Goal: Transaction & Acquisition: Purchase product/service

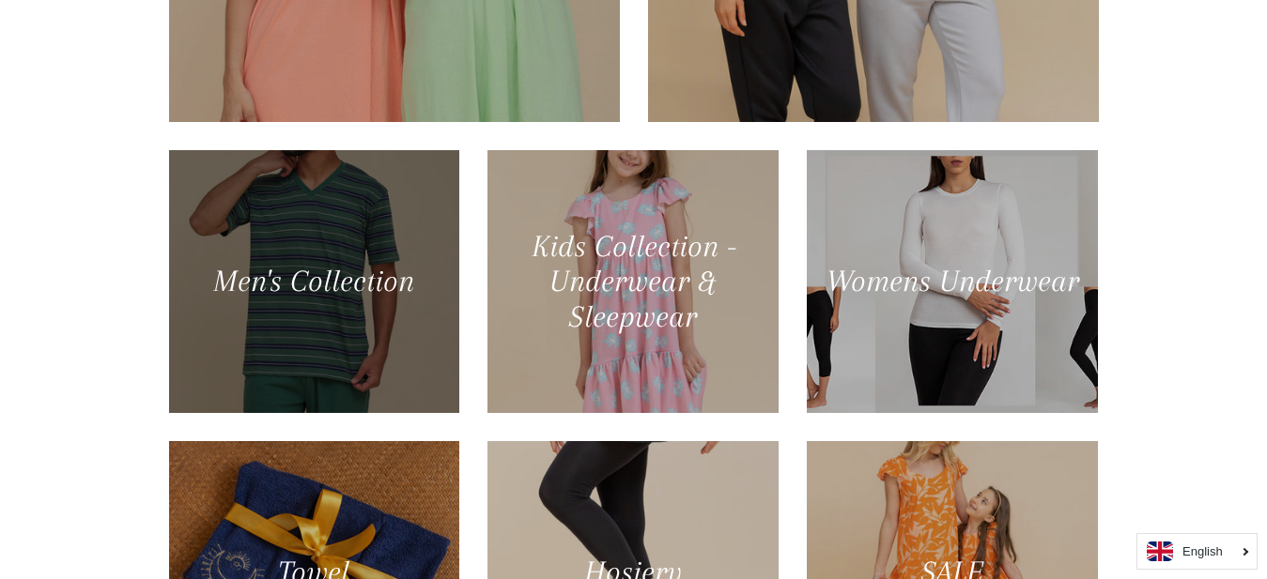
scroll to position [1054, 0]
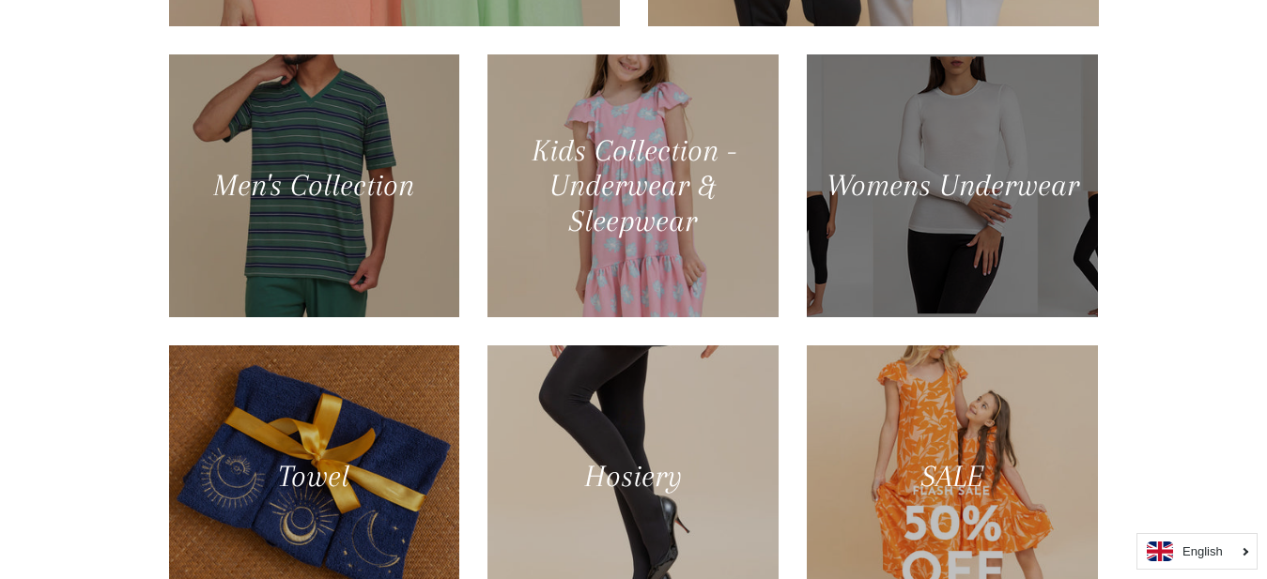
click at [878, 188] on div at bounding box center [953, 186] width 300 height 270
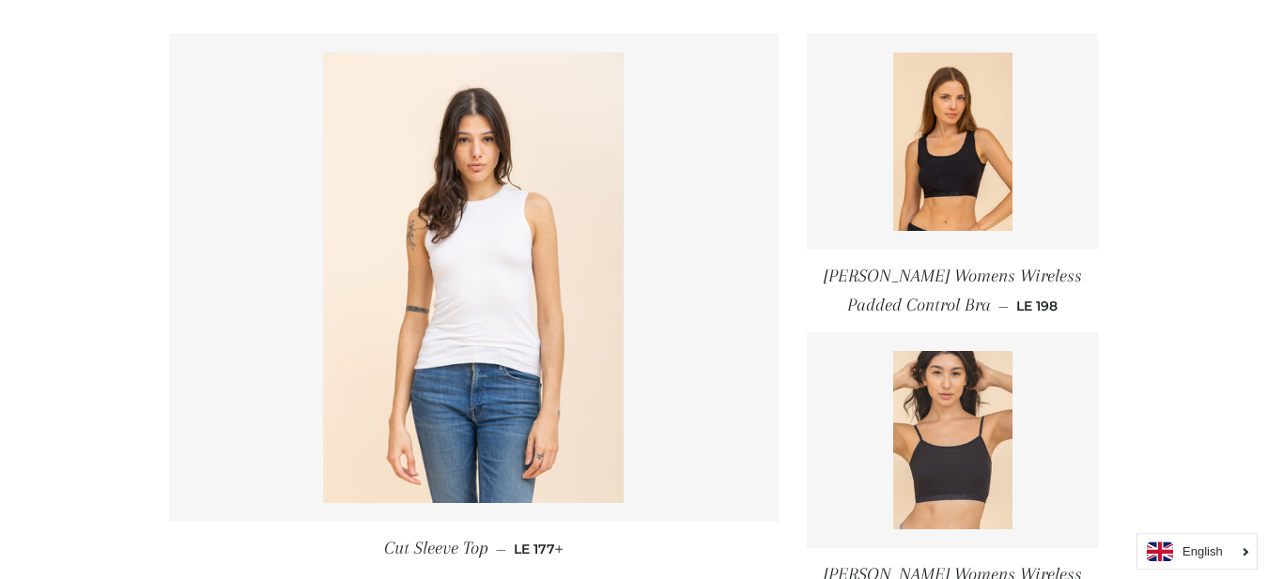
scroll to position [862, 0]
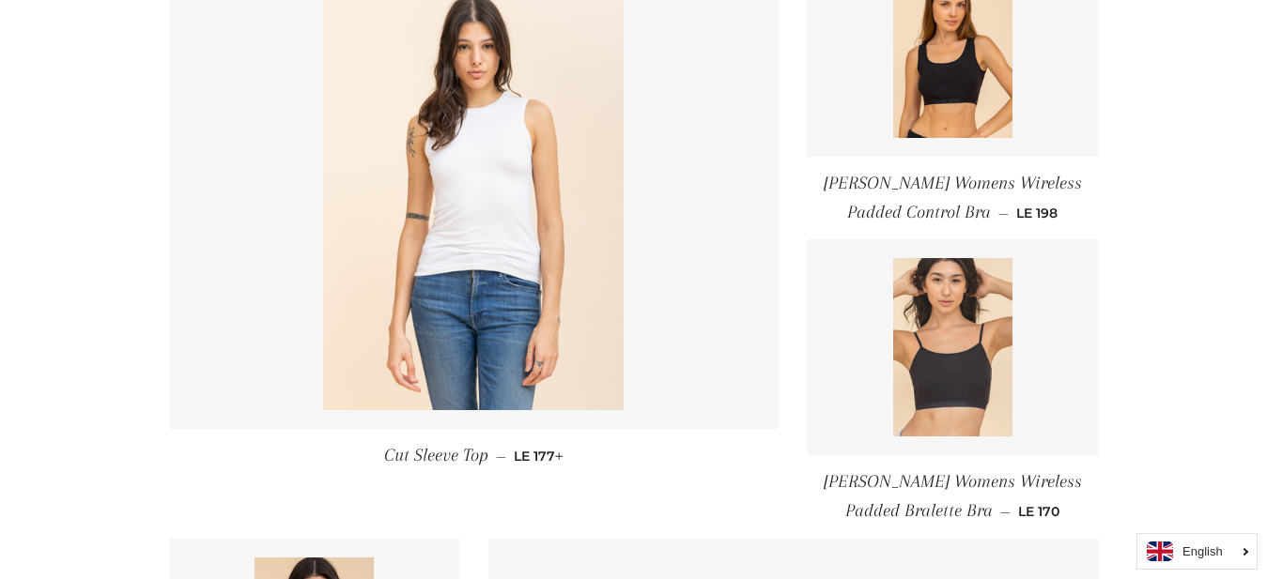
click at [942, 370] on img at bounding box center [952, 347] width 119 height 178
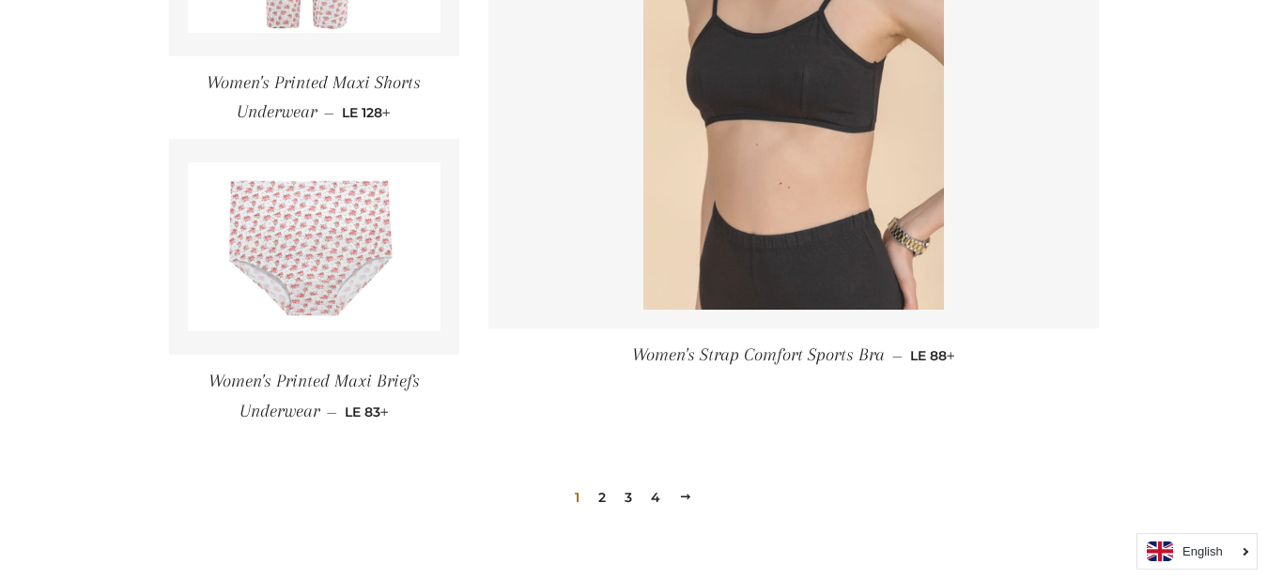
scroll to position [2874, 0]
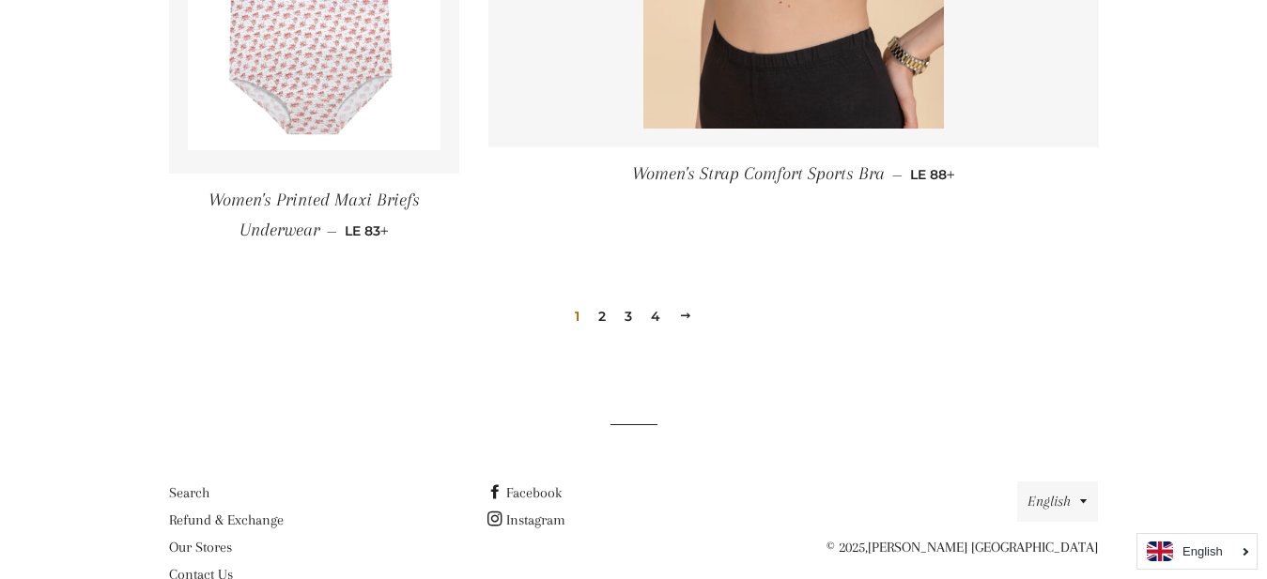
click at [604, 315] on link "2" at bounding box center [602, 316] width 23 height 28
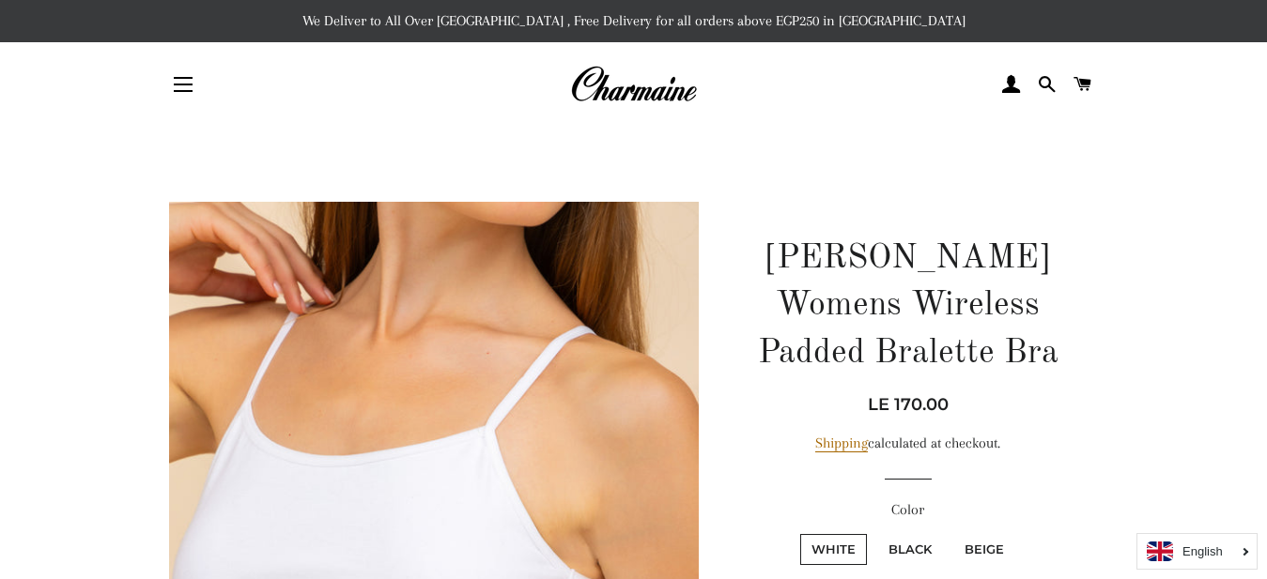
scroll to position [192, 0]
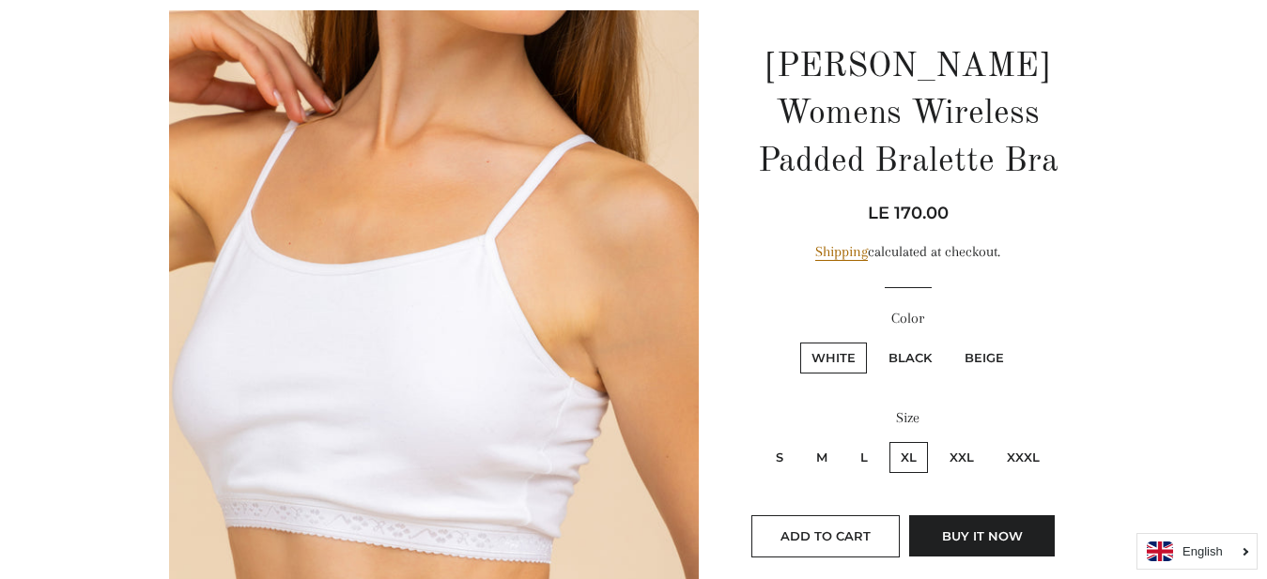
click at [779, 454] on label "S" at bounding box center [779, 457] width 30 height 31
click at [763, 440] on input "S" at bounding box center [762, 439] width 1 height 1
radio input "true"
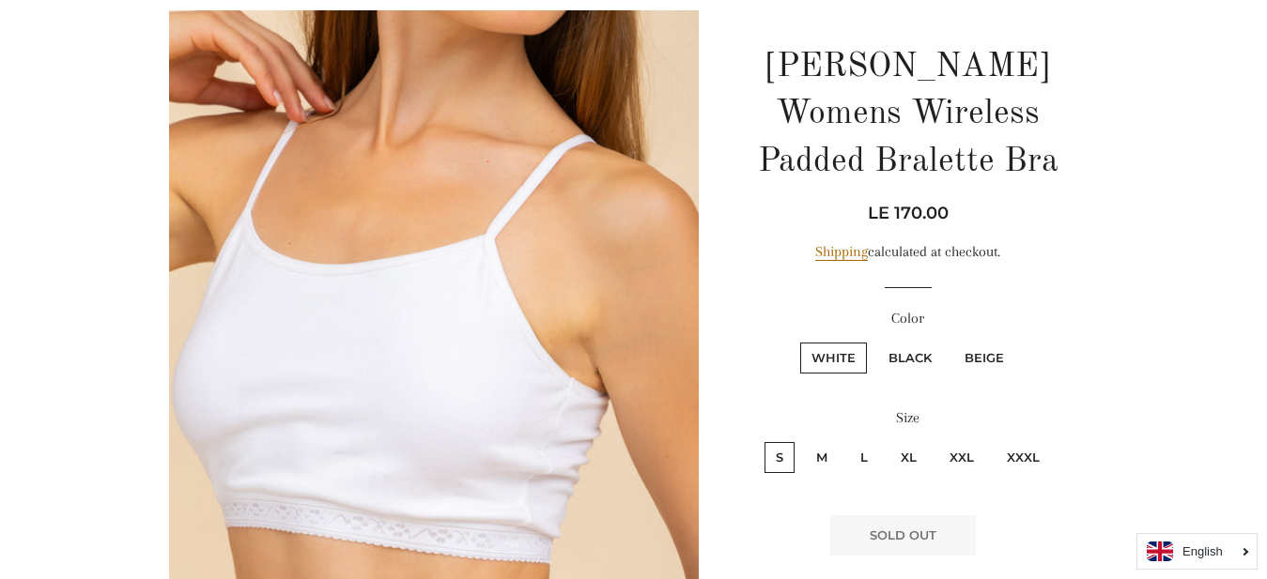
click at [978, 355] on label "Beige" at bounding box center [984, 358] width 62 height 31
click at [951, 341] on input "Beige" at bounding box center [950, 340] width 1 height 1
radio input "true"
click at [779, 451] on label "S" at bounding box center [779, 457] width 30 height 31
click at [763, 440] on input "S" at bounding box center [762, 439] width 1 height 1
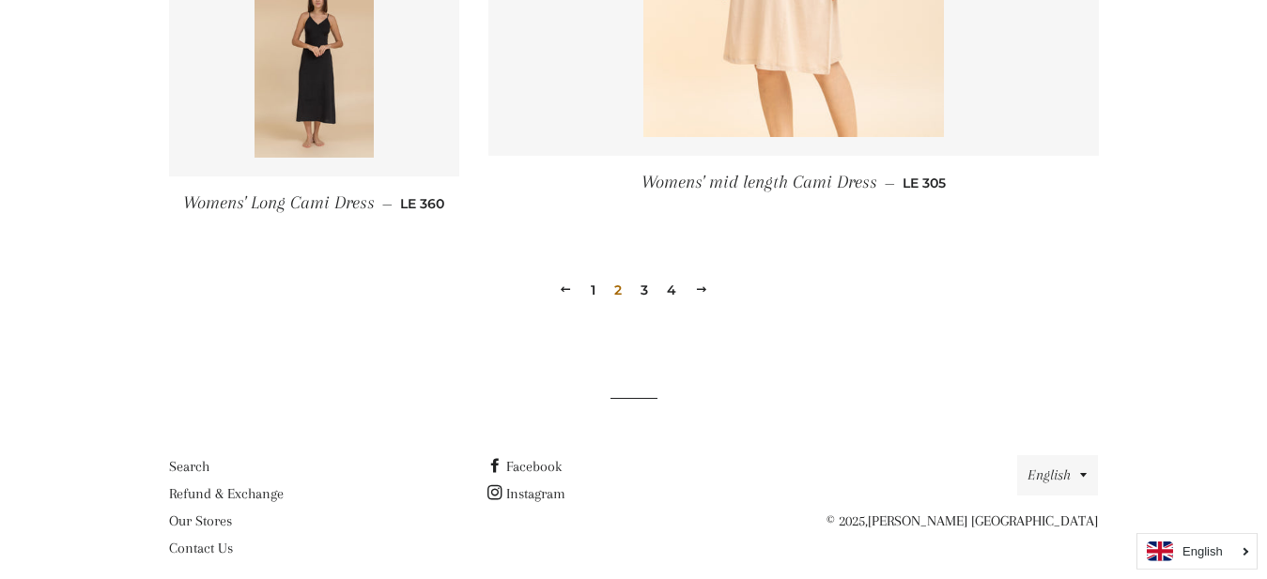
scroll to position [2941, 0]
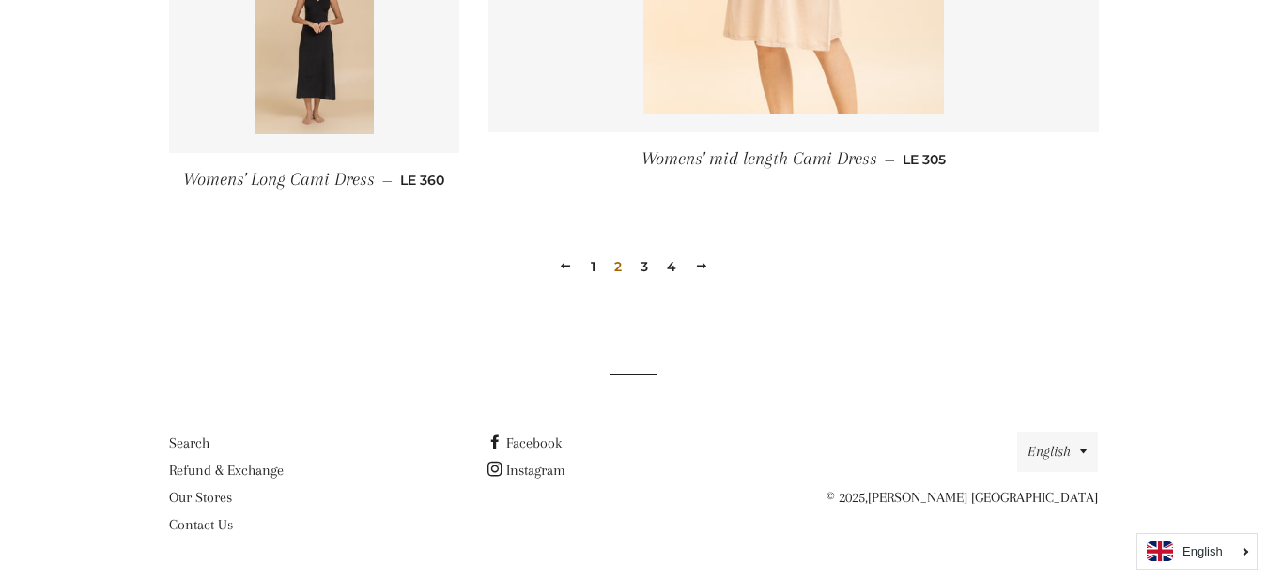
click at [644, 263] on link "3" at bounding box center [644, 267] width 23 height 28
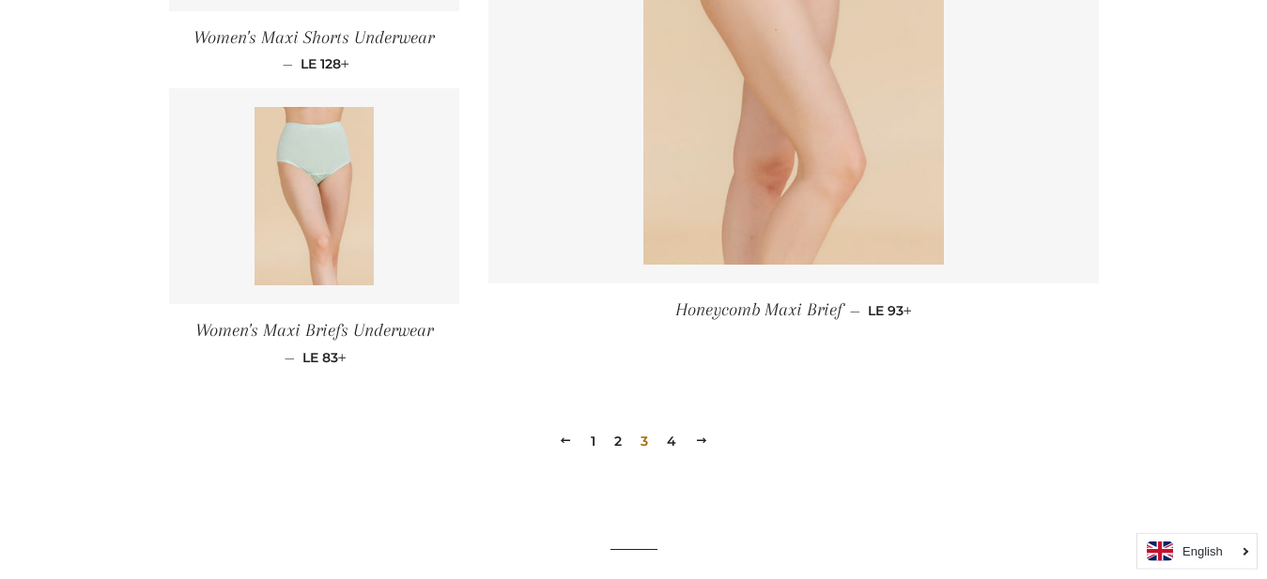
scroll to position [2778, 0]
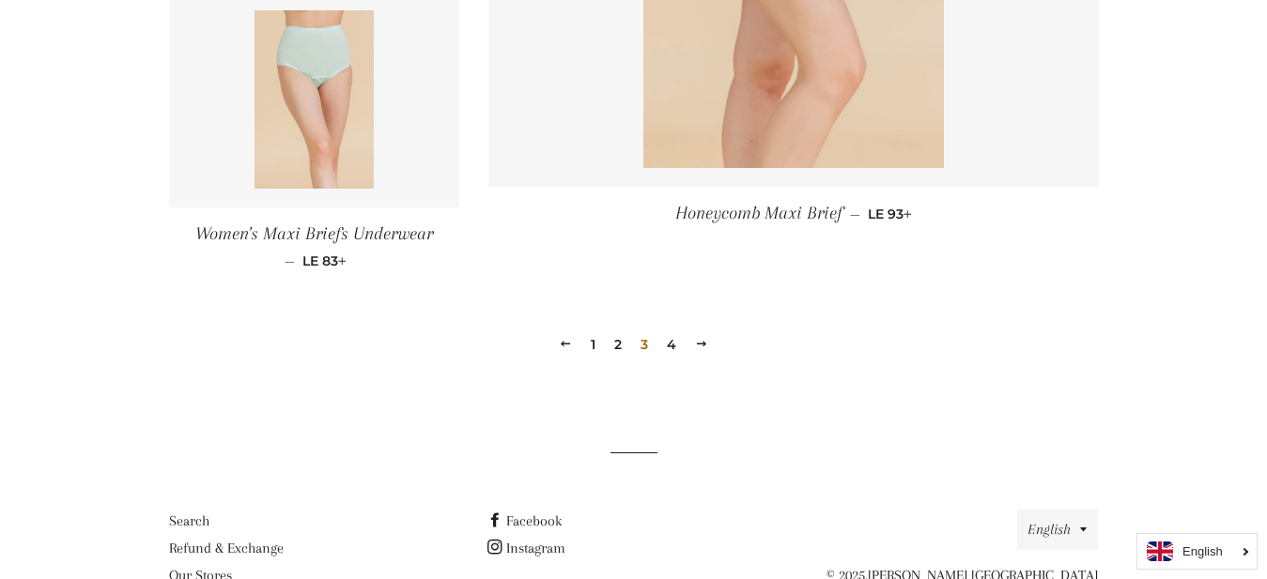
click at [674, 344] on link "4" at bounding box center [671, 345] width 24 height 28
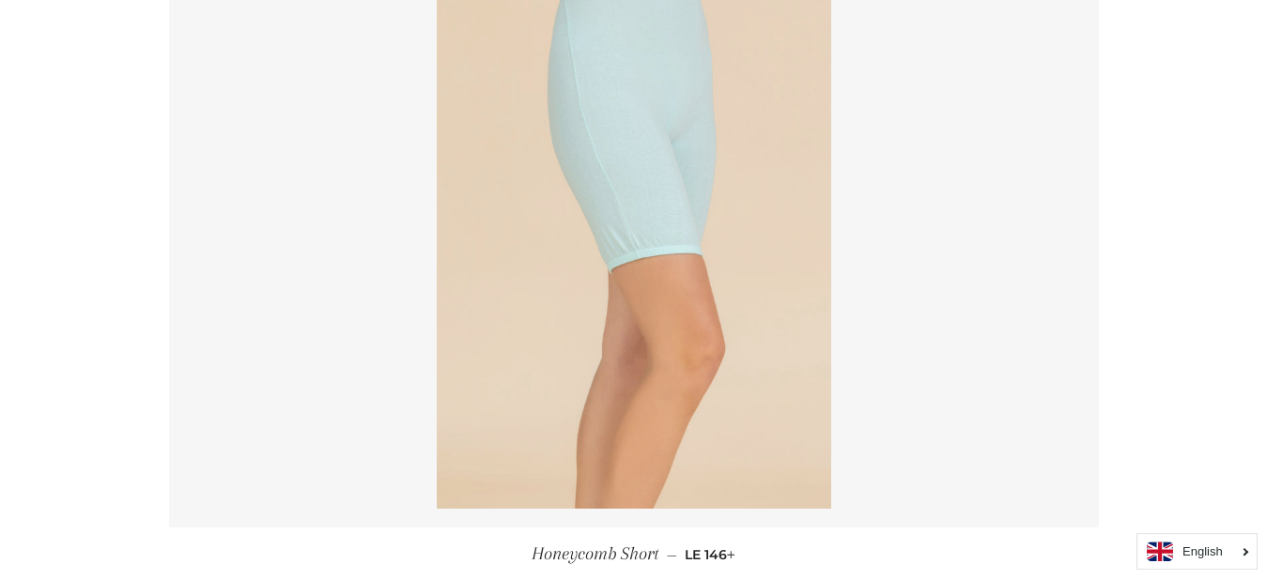
scroll to position [799, 0]
